Goal: Use online tool/utility

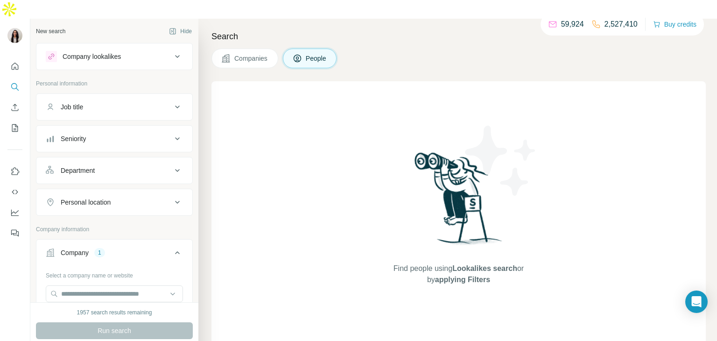
scroll to position [31, 0]
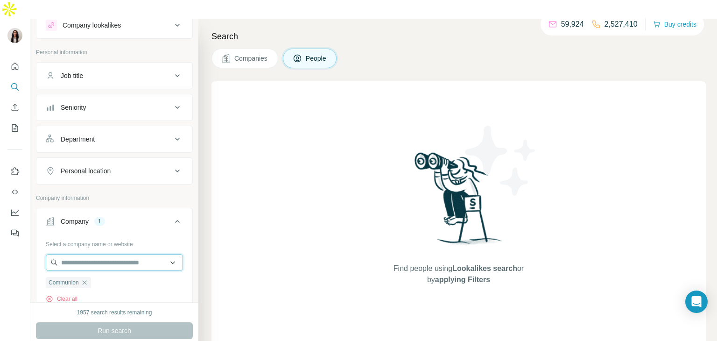
click at [117, 254] on input "text" at bounding box center [114, 262] width 137 height 17
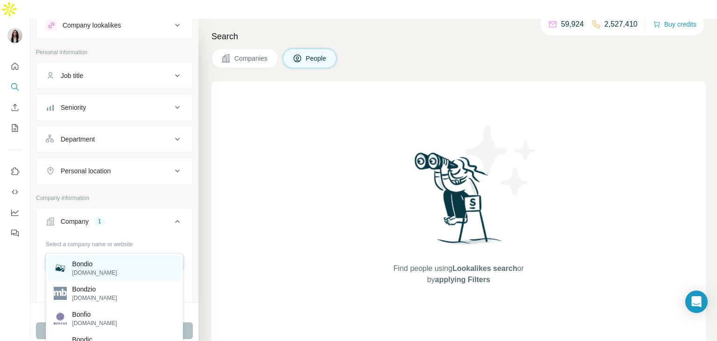
type input "******"
click at [102, 266] on div "Bondio [DOMAIN_NAME]" at bounding box center [114, 267] width 133 height 25
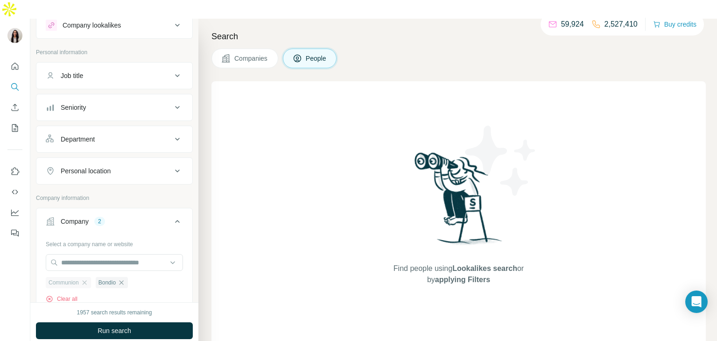
click at [79, 278] on span "Communion" at bounding box center [64, 282] width 30 height 8
click at [86, 279] on icon "button" at bounding box center [84, 282] width 7 height 7
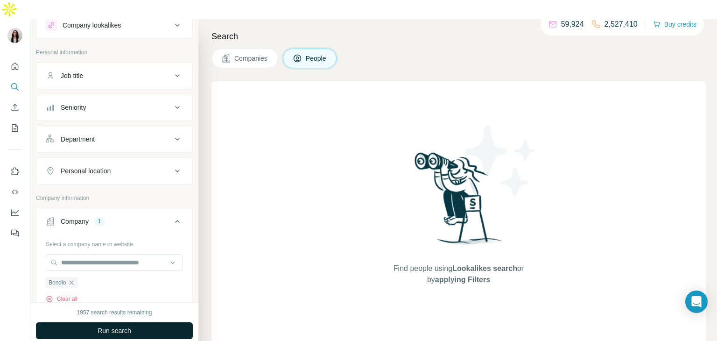
click at [117, 326] on span "Run search" at bounding box center [115, 330] width 34 height 9
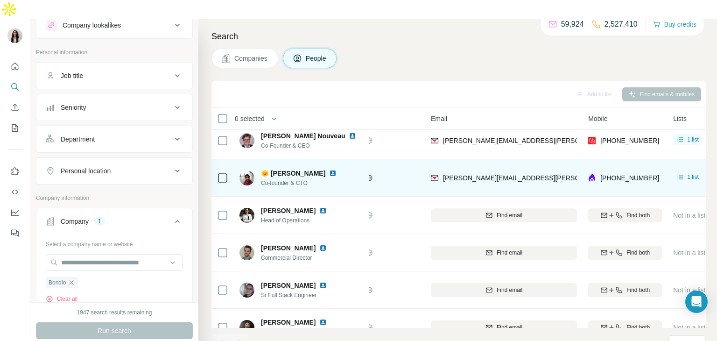
scroll to position [8, 48]
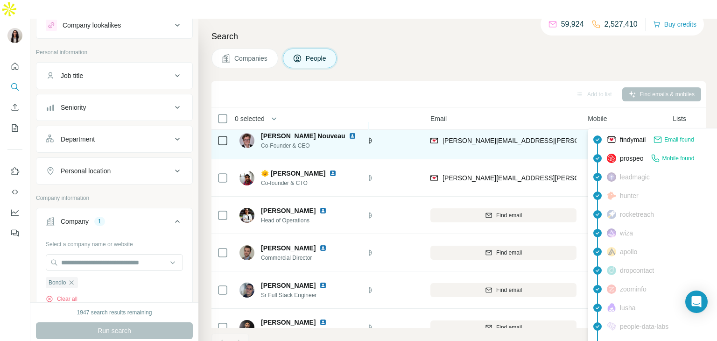
drag, startPoint x: 657, startPoint y: 124, endPoint x: 600, endPoint y: 125, distance: 56.5
click at [600, 127] on div "[PHONE_NUMBER]" at bounding box center [625, 140] width 74 height 26
copy span "[PHONE_NUMBER]"
